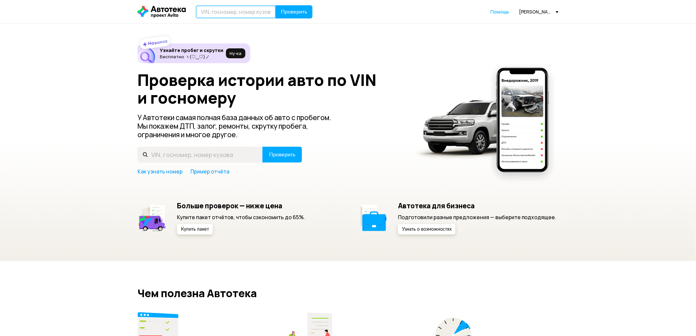
click at [245, 11] on input "text" at bounding box center [236, 11] width 80 height 13
paste input "[US_VEHICLE_IDENTIFICATION_NUMBER]"
type input "[US_VEHICLE_IDENTIFICATION_NUMBER]"
click at [270, 9] on icon at bounding box center [269, 11] width 9 height 9
click at [253, 11] on input "text" at bounding box center [236, 11] width 80 height 13
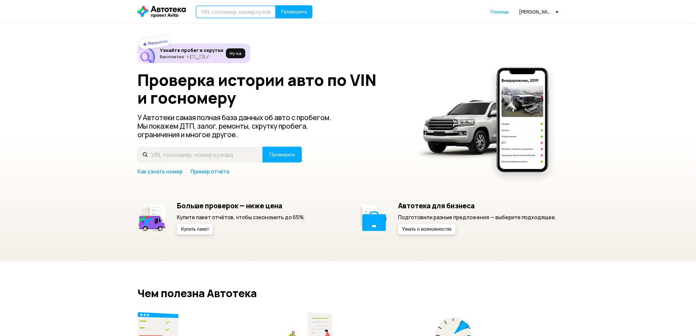
paste input "[US_VEHICLE_IDENTIFICATION_NUMBER]"
type input "[US_VEHICLE_IDENTIFICATION_NUMBER]"
click at [294, 11] on span "Проверить" at bounding box center [294, 11] width 26 height 5
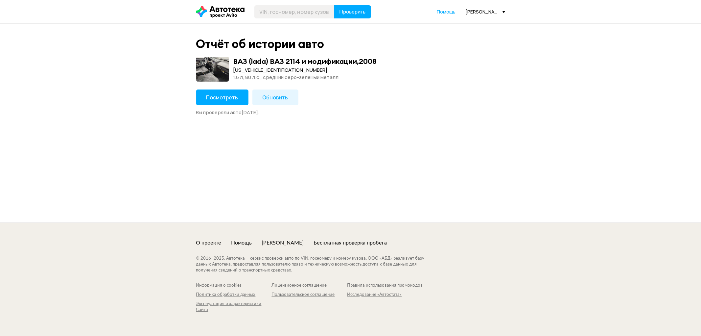
click at [226, 97] on span "Посмотреть" at bounding box center [222, 97] width 32 height 7
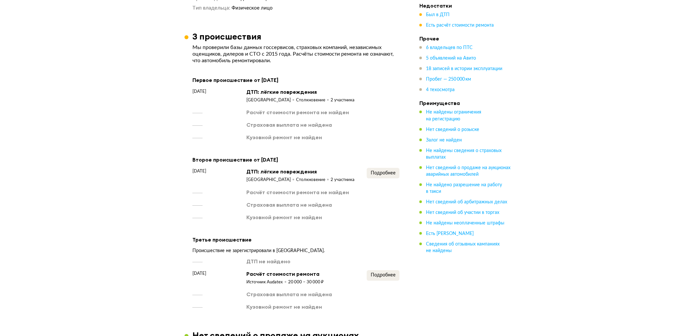
scroll to position [876, 0]
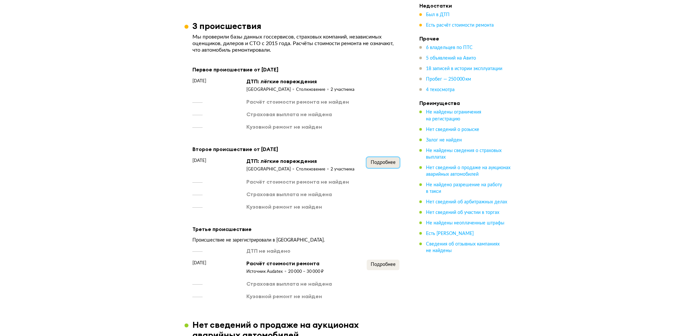
click at [389, 165] on span "Подробнее" at bounding box center [382, 162] width 25 height 5
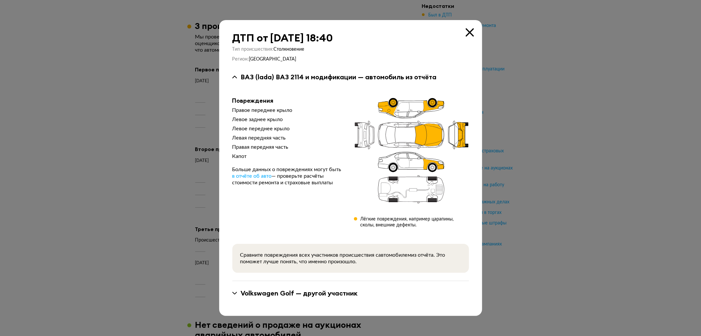
click at [466, 31] on icon at bounding box center [470, 32] width 8 height 8
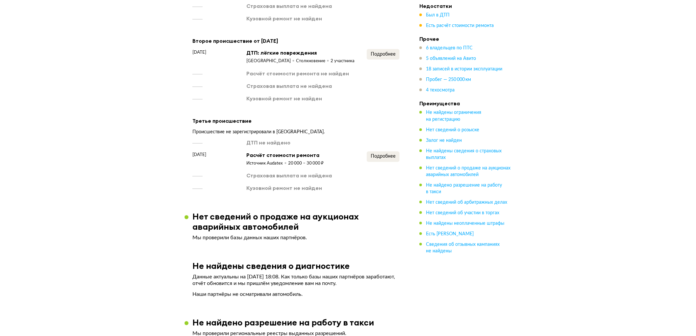
scroll to position [986, 0]
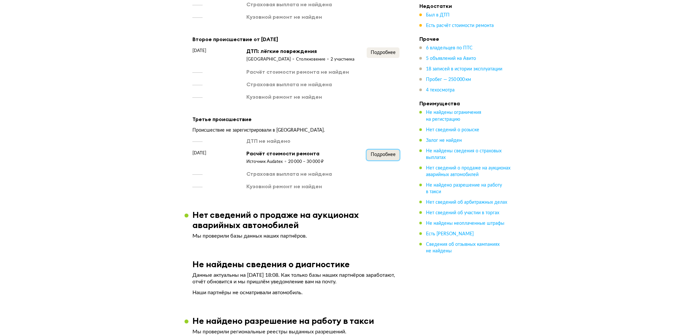
click at [378, 157] on span "Подробнее" at bounding box center [382, 154] width 25 height 5
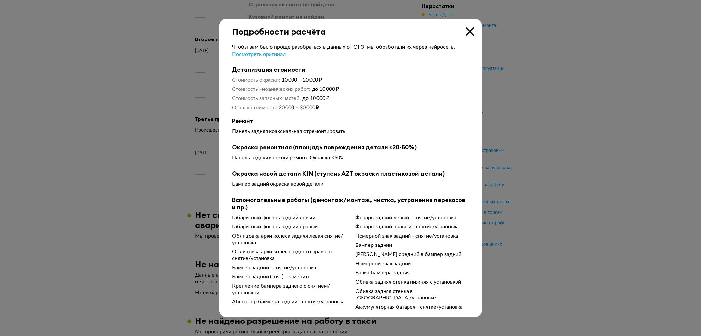
click at [468, 27] on icon at bounding box center [470, 31] width 8 height 8
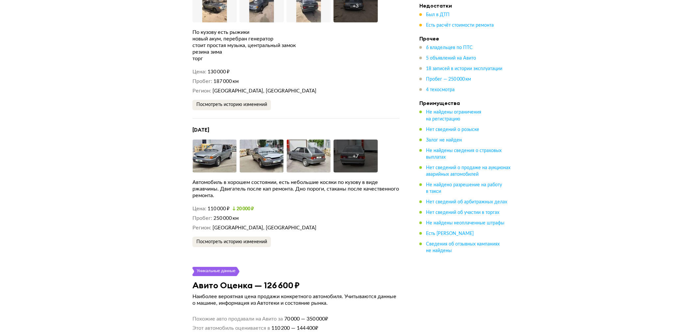
scroll to position [1936, 0]
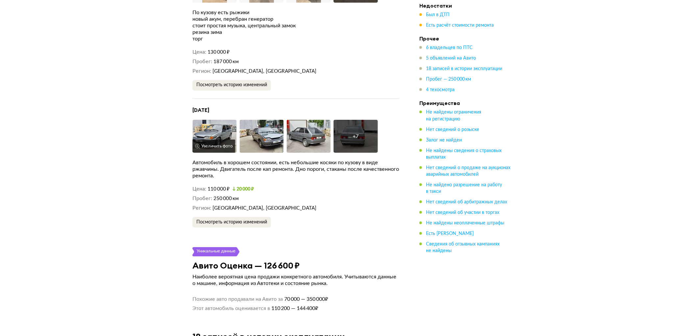
click at [214, 147] on img at bounding box center [214, 136] width 44 height 33
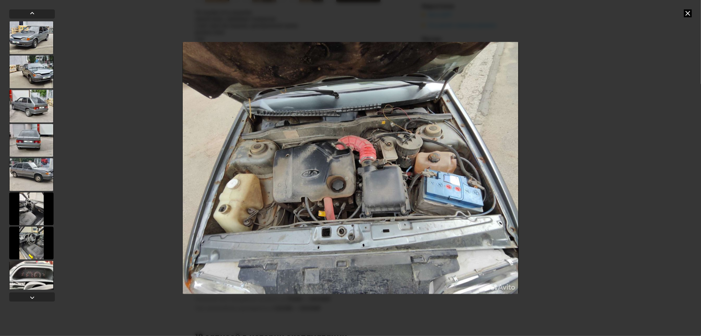
click at [689, 12] on icon at bounding box center [688, 13] width 8 height 8
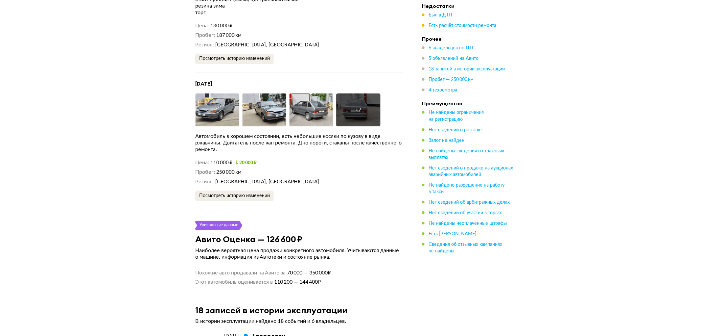
scroll to position [1972, 0]
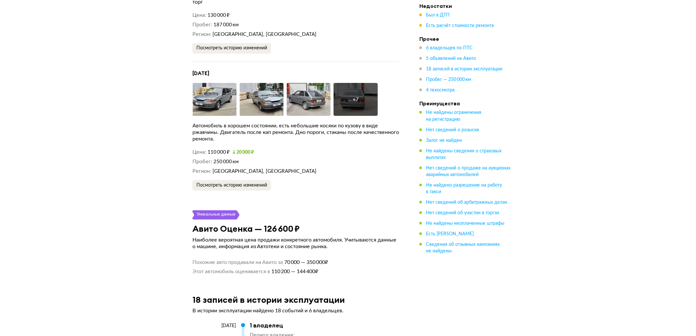
click at [370, 116] on div "+ 7" at bounding box center [355, 99] width 44 height 33
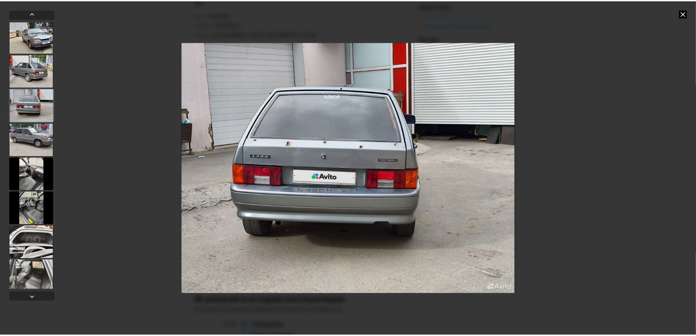
scroll to position [74, 0]
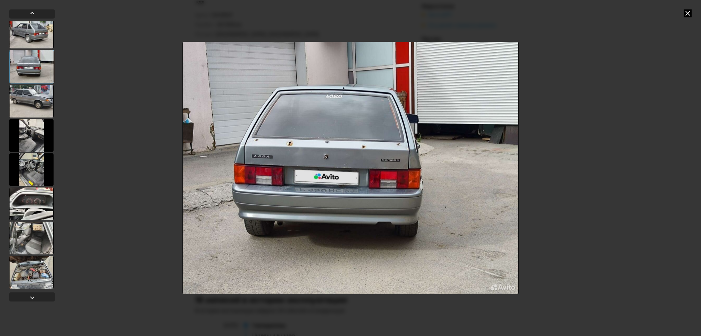
click at [30, 264] on div at bounding box center [31, 271] width 44 height 33
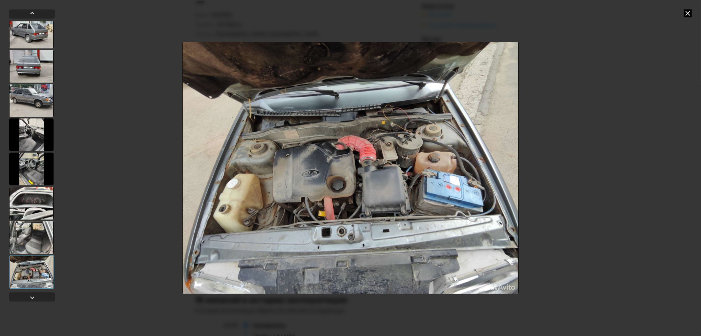
click at [372, 167] on img "Go to Slide 10" at bounding box center [350, 168] width 337 height 252
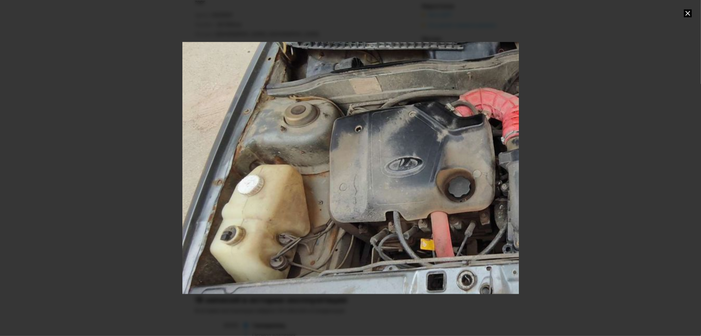
drag, startPoint x: 283, startPoint y: 158, endPoint x: 416, endPoint y: 143, distance: 134.3
click at [416, 143] on div "Go to Slide 10" at bounding box center [484, 153] width 673 height 504
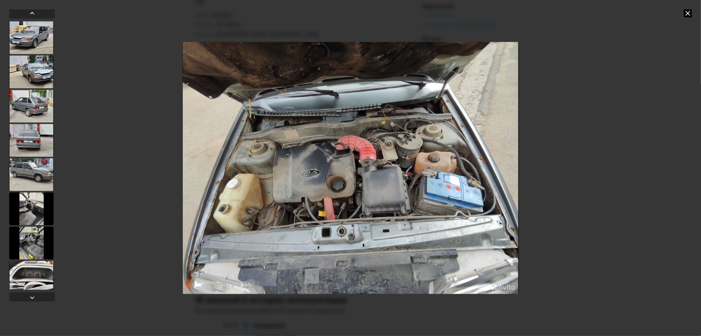
click at [416, 143] on img "Go to Slide 10" at bounding box center [350, 168] width 337 height 252
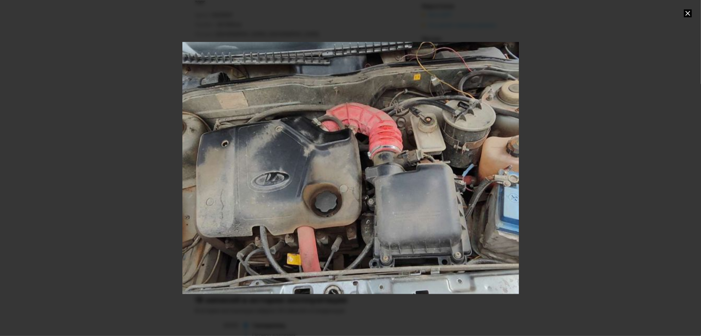
click at [690, 14] on icon at bounding box center [688, 13] width 8 height 8
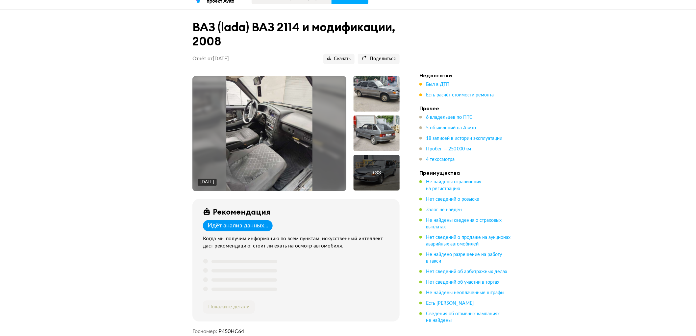
scroll to position [0, 0]
